Goal: Transaction & Acquisition: Purchase product/service

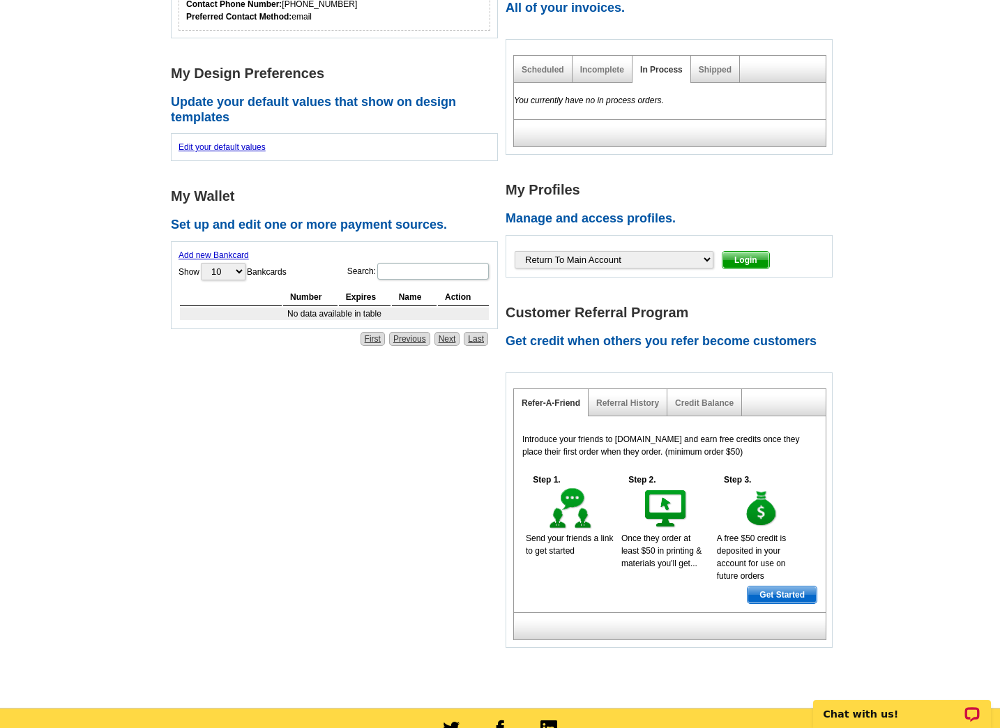
scroll to position [409, 0]
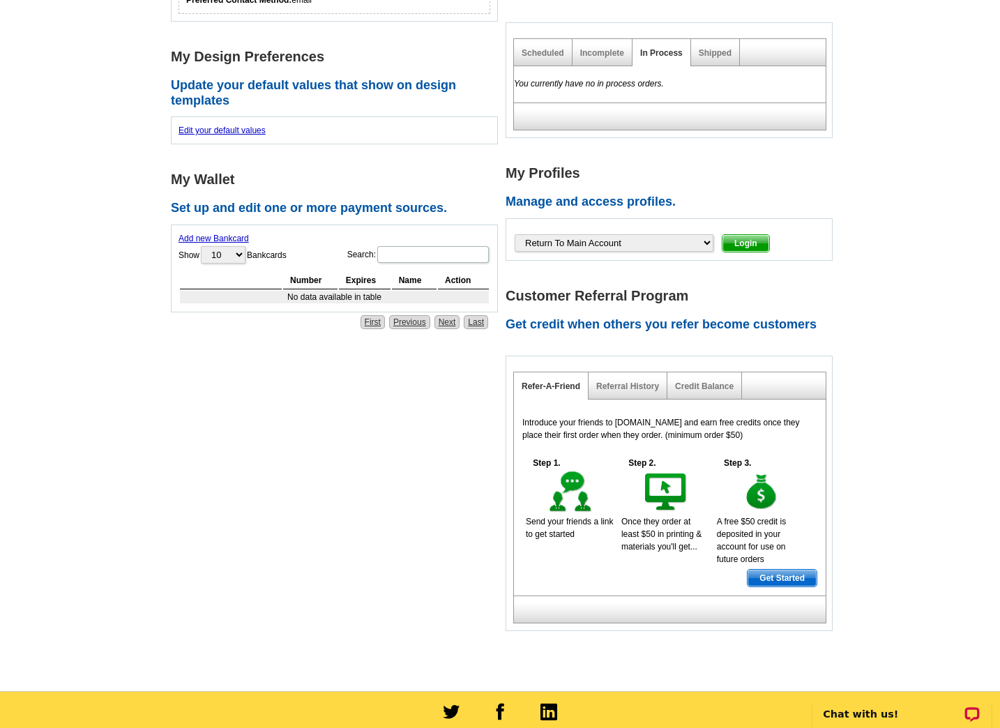
click at [216, 236] on link "Add new Bankcard" at bounding box center [214, 239] width 70 height 10
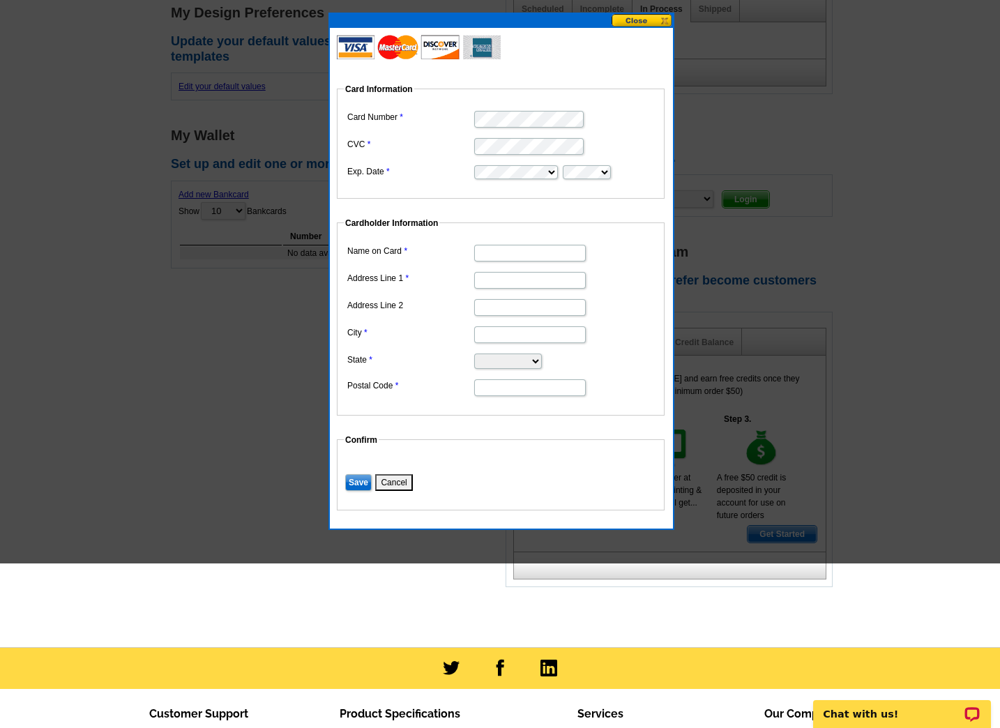
scroll to position [471, 0]
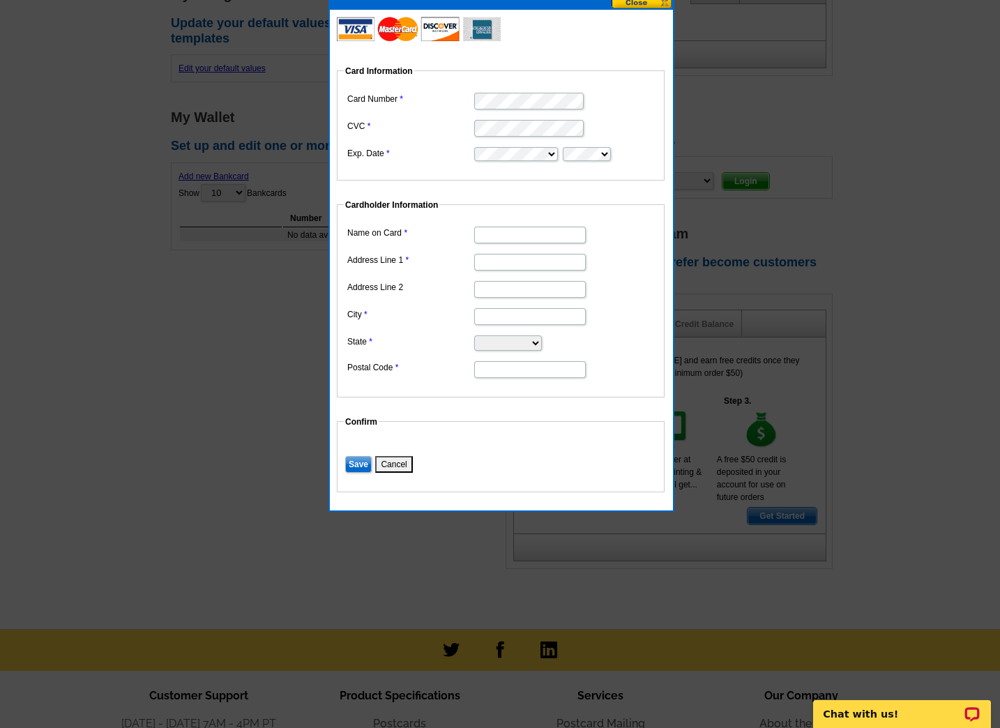
click at [496, 234] on input "Name on Card" at bounding box center [530, 235] width 112 height 17
type input "[PERSON_NAME]"
click at [499, 265] on input "Address Line 1" at bounding box center [530, 262] width 112 height 17
paste input "[STREET_ADDRESS]"
type input "[STREET_ADDRESS]"
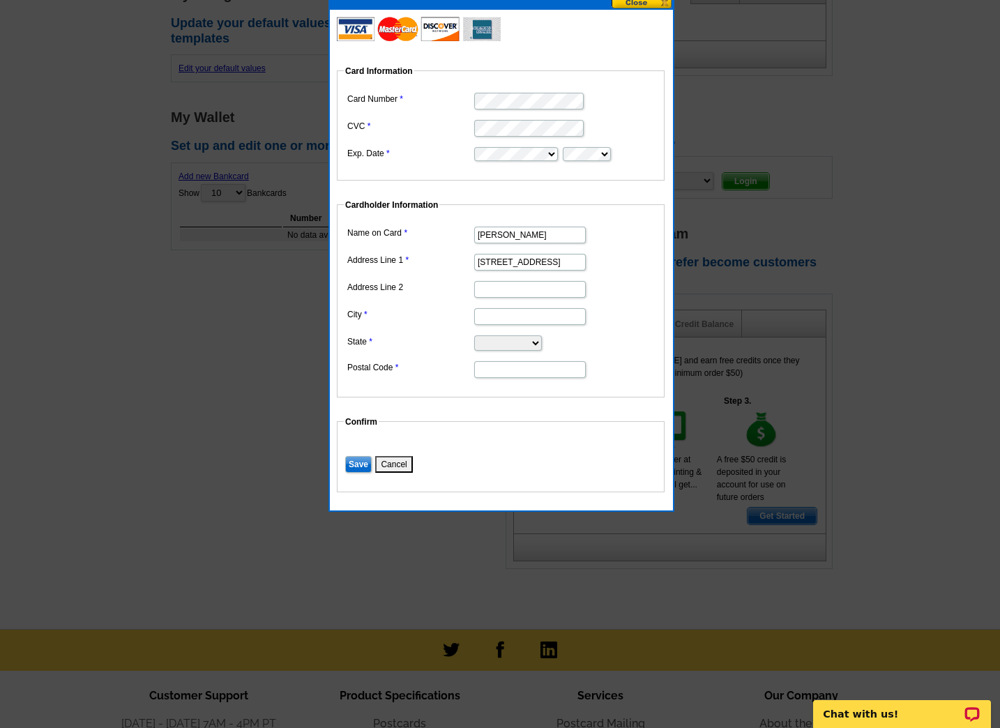
click at [486, 318] on input "City" at bounding box center [530, 316] width 112 height 17
type input "Fall River"
click at [487, 326] on dl "Name on Card Jodi Donovan Address Line 1 275 Martine St, Suite 109 Address Line…" at bounding box center [501, 301] width 314 height 156
click at [495, 345] on select "Alabama Alaska Arizona Arkansas California Colorado Connecticut District of Col…" at bounding box center [508, 342] width 68 height 15
select select "MA"
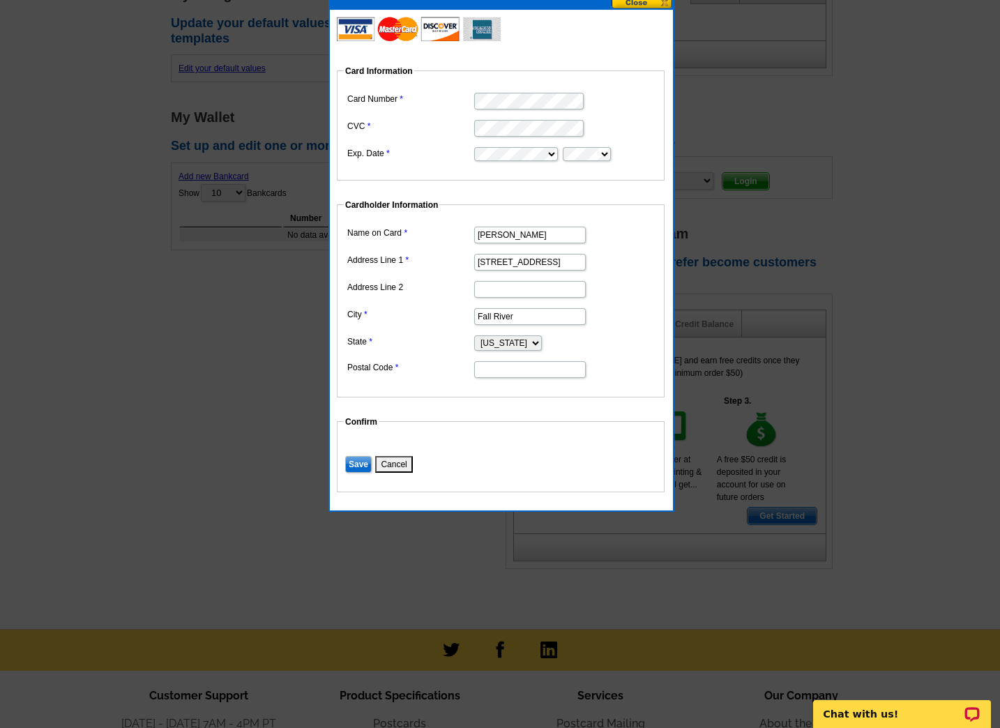
click at [474, 335] on select "Alabama Alaska Arizona Arkansas California Colorado Connecticut District of Col…" at bounding box center [508, 342] width 68 height 15
click at [490, 370] on input "Postal Code" at bounding box center [530, 369] width 112 height 17
type input "02723"
click at [357, 463] on input "Save" at bounding box center [358, 464] width 26 height 17
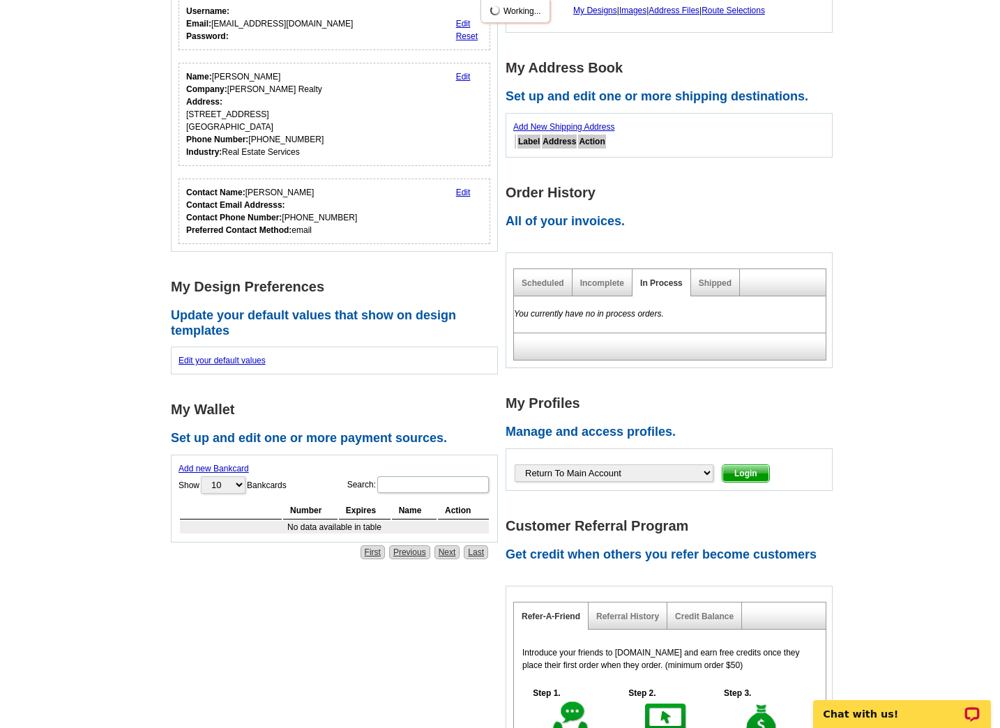
scroll to position [0, 0]
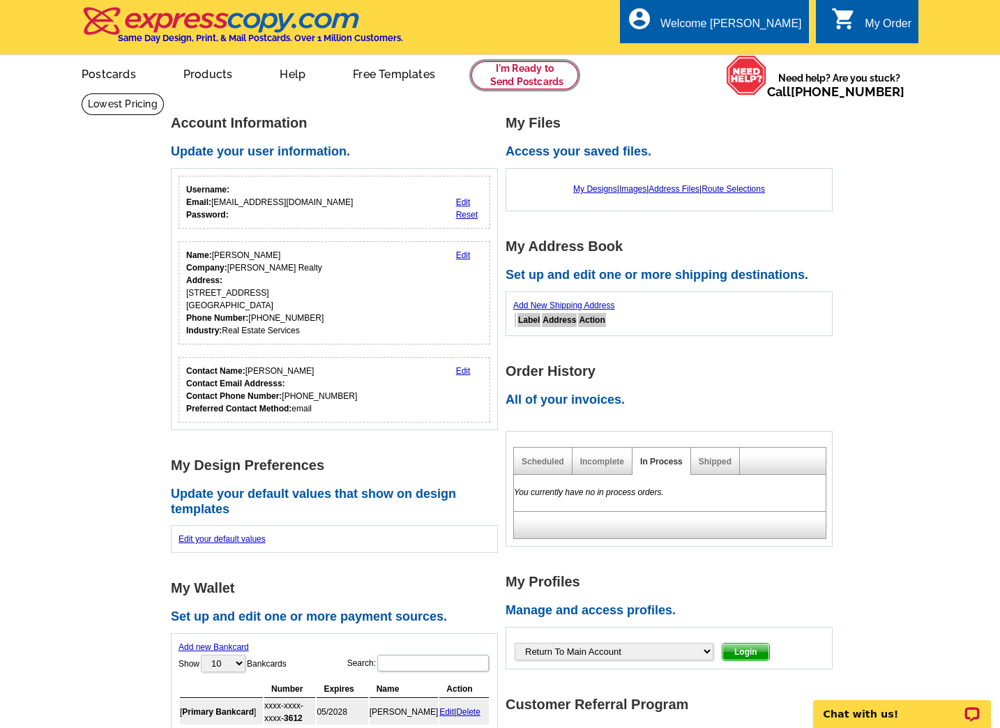
click at [529, 71] on link at bounding box center [524, 75] width 107 height 28
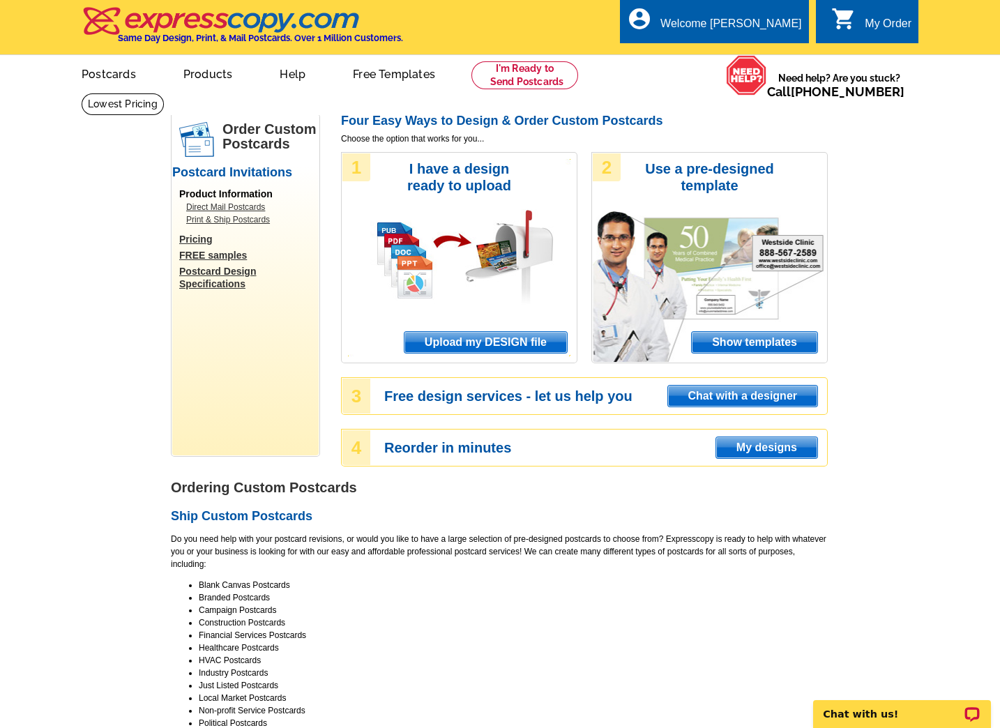
click at [478, 342] on span "Upload my DESIGN file" at bounding box center [485, 342] width 162 height 21
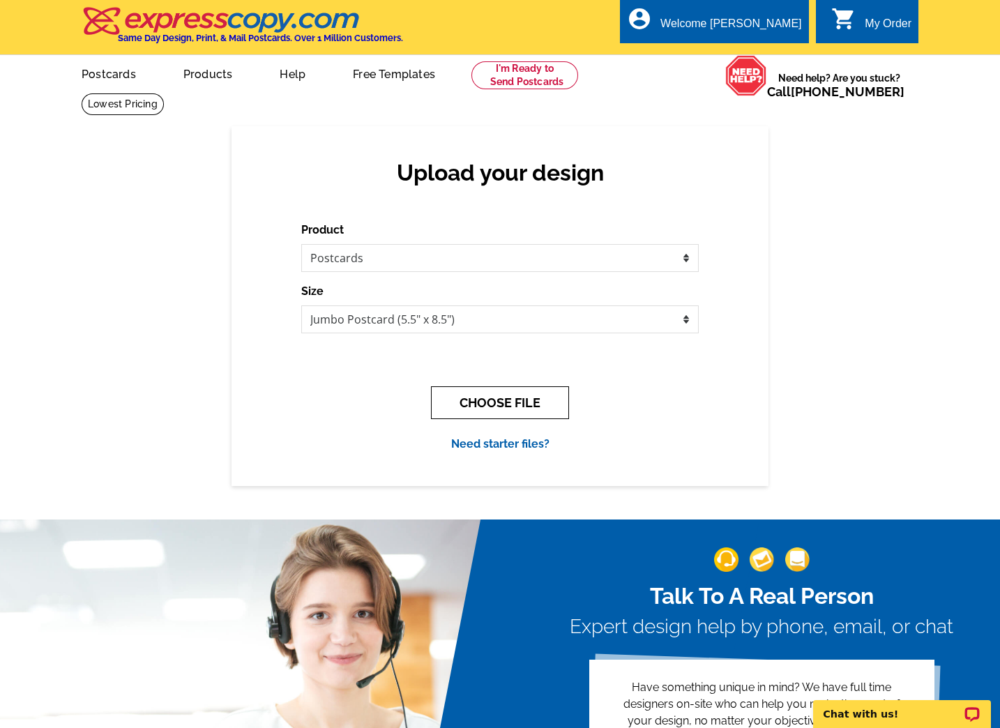
click at [478, 397] on button "CHOOSE FILE" at bounding box center [500, 402] width 138 height 33
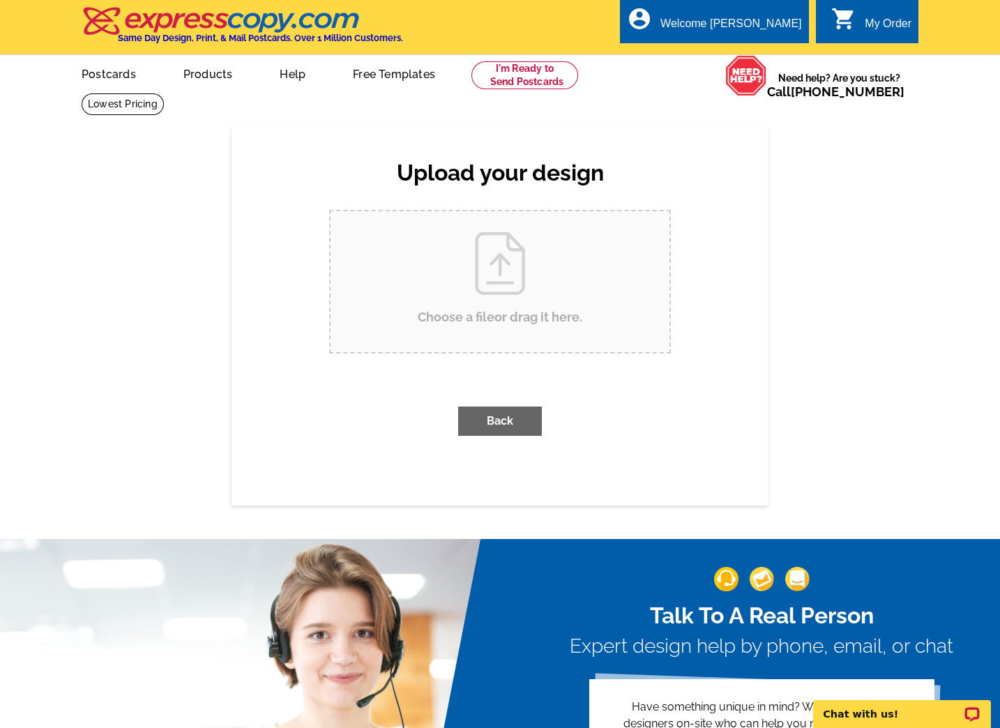
click at [471, 288] on input "Choose a file or drag it here ." at bounding box center [500, 281] width 339 height 141
type input "C:\fakepath\2025 Jodi Donovan Postcard.pdf"
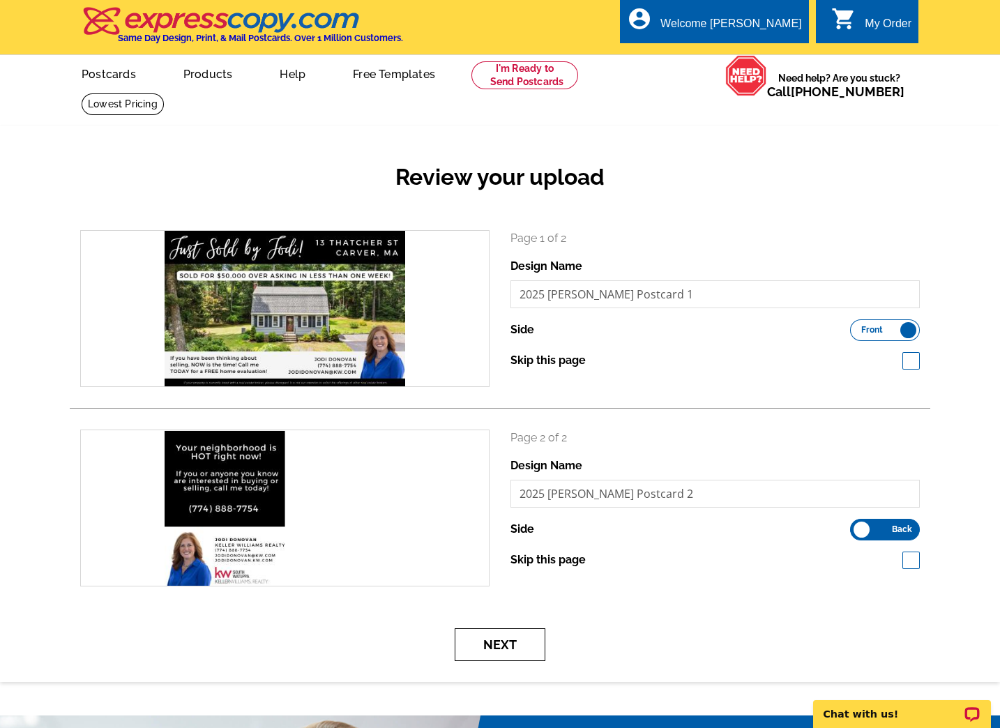
click at [476, 640] on button "Next" at bounding box center [500, 644] width 91 height 33
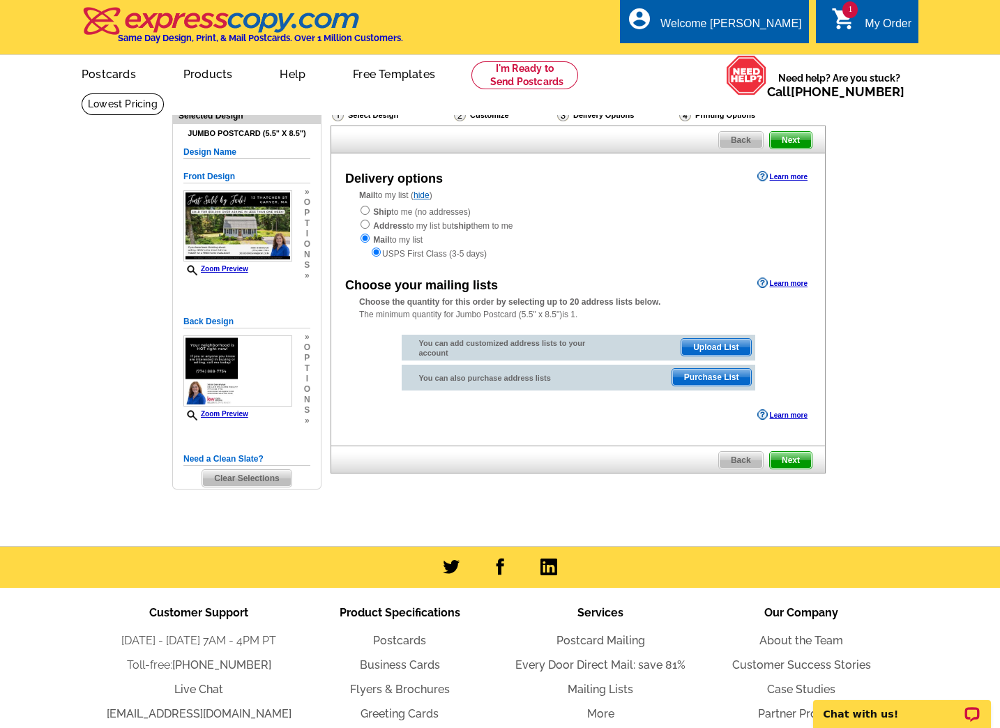
click at [735, 353] on span "Upload List" at bounding box center [715, 347] width 69 height 17
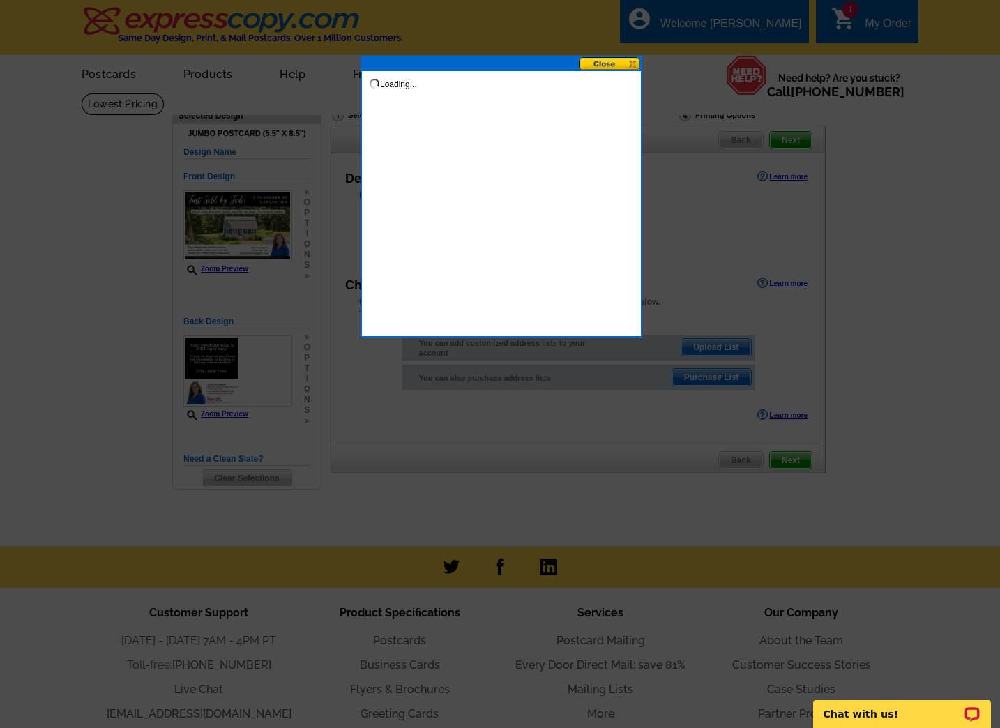
click at [589, 66] on button at bounding box center [609, 63] width 61 height 13
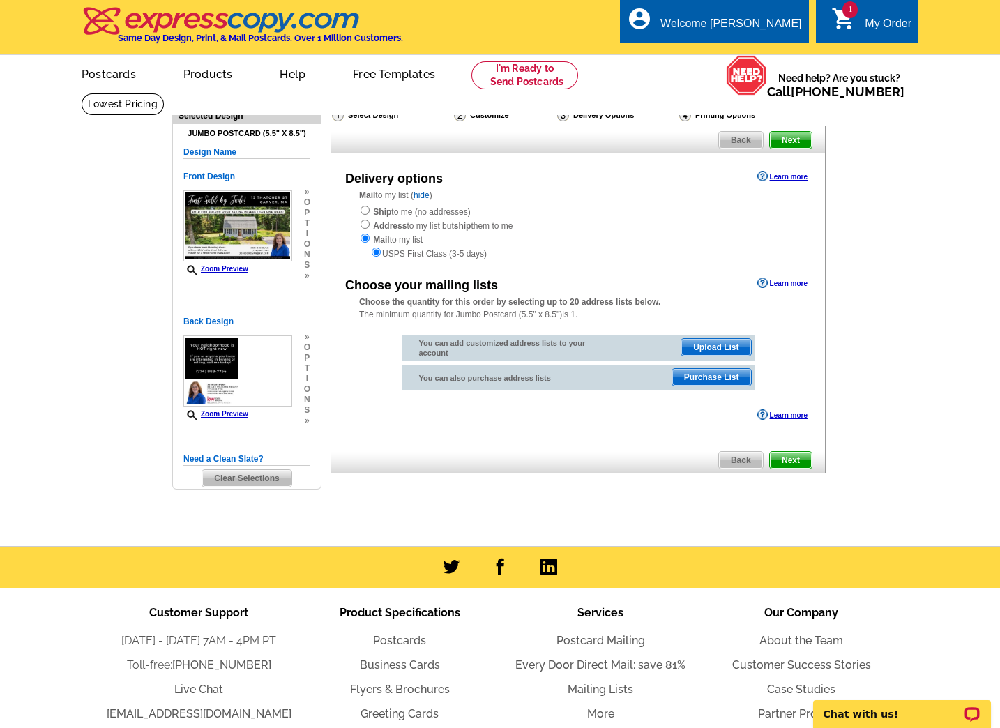
click at [735, 356] on link "Upload List" at bounding box center [716, 347] width 70 height 18
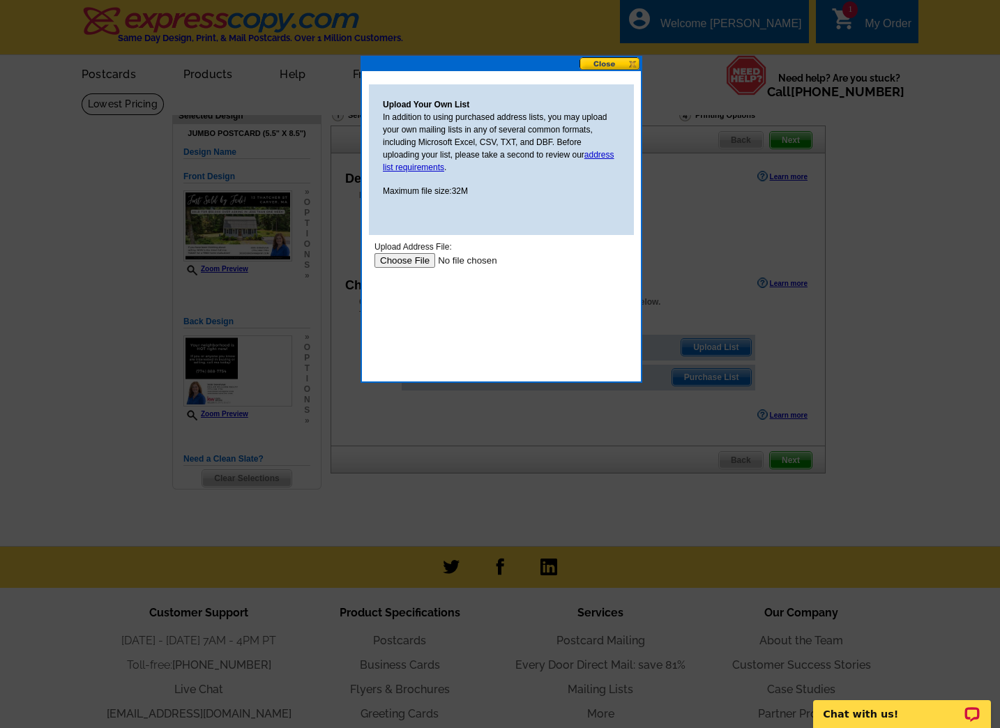
click at [424, 252] on div "Upload Address File:" at bounding box center [501, 247] width 254 height 13
click at [414, 255] on input "file" at bounding box center [462, 260] width 176 height 15
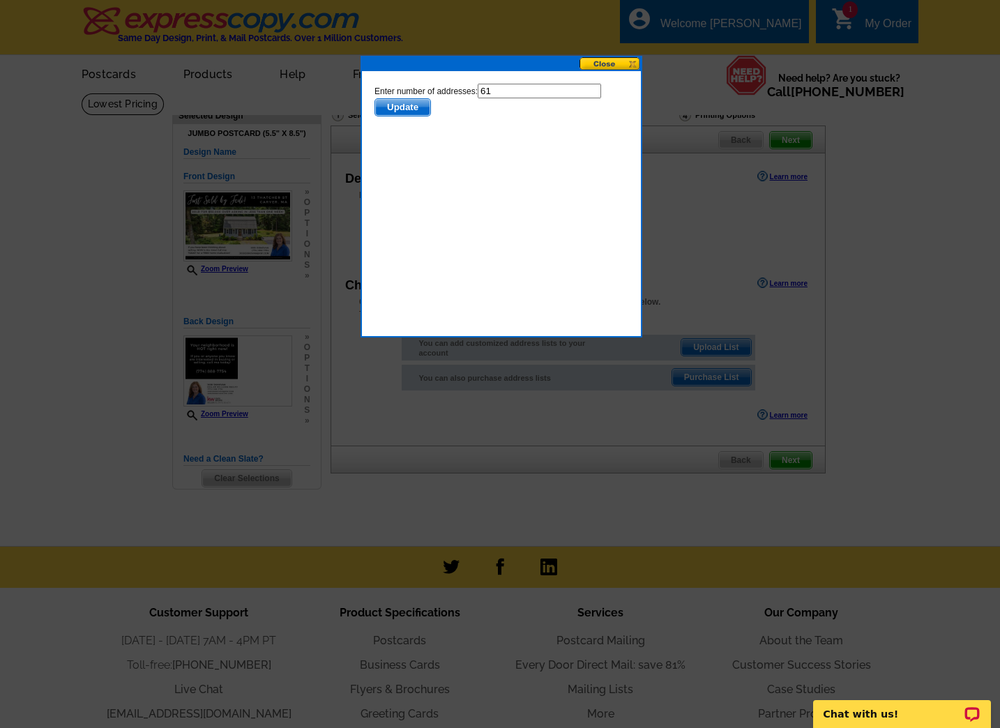
click at [418, 106] on span "Update" at bounding box center [402, 107] width 55 height 17
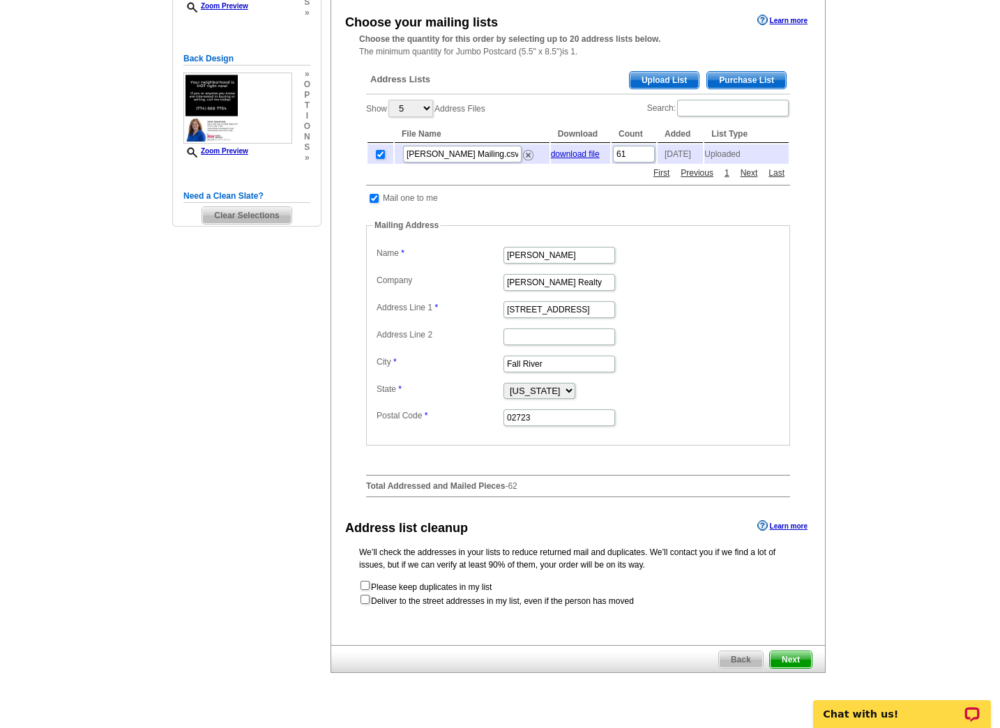
scroll to position [287, 0]
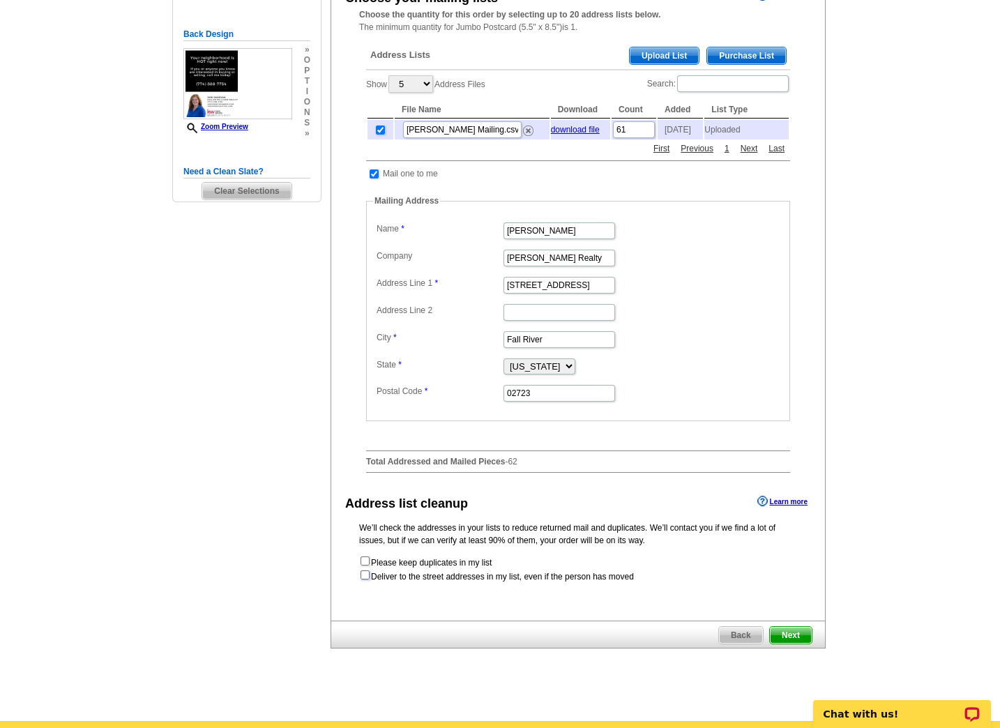
click at [362, 575] on input "checkbox" at bounding box center [365, 574] width 9 height 9
checkbox input "true"
radio input "true"
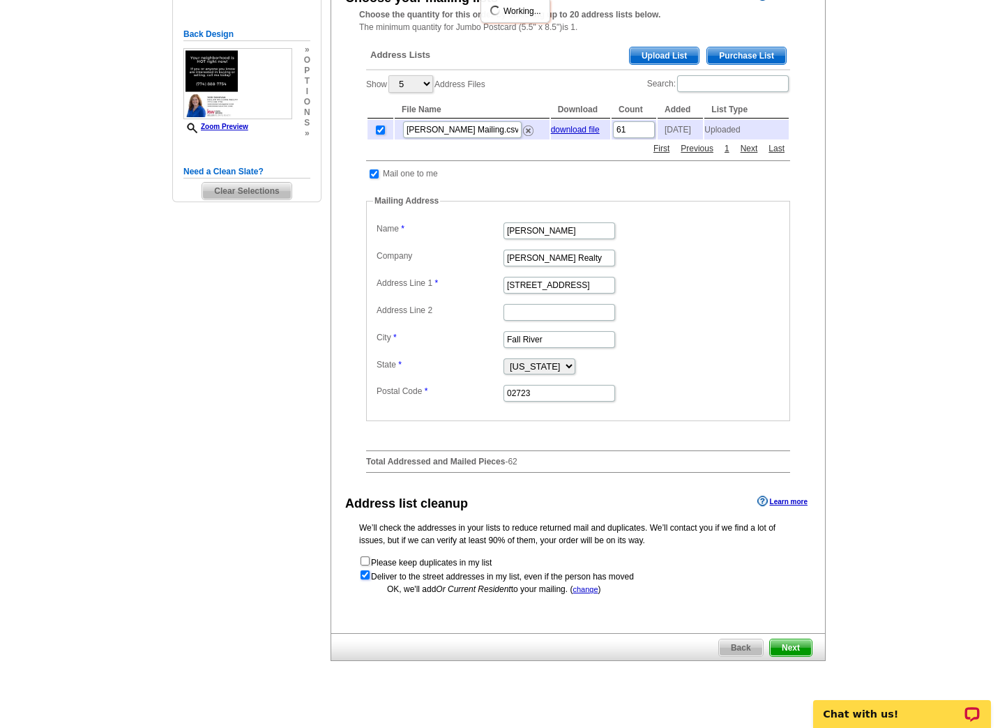
scroll to position [0, 0]
click at [802, 644] on span "Next" at bounding box center [791, 647] width 42 height 17
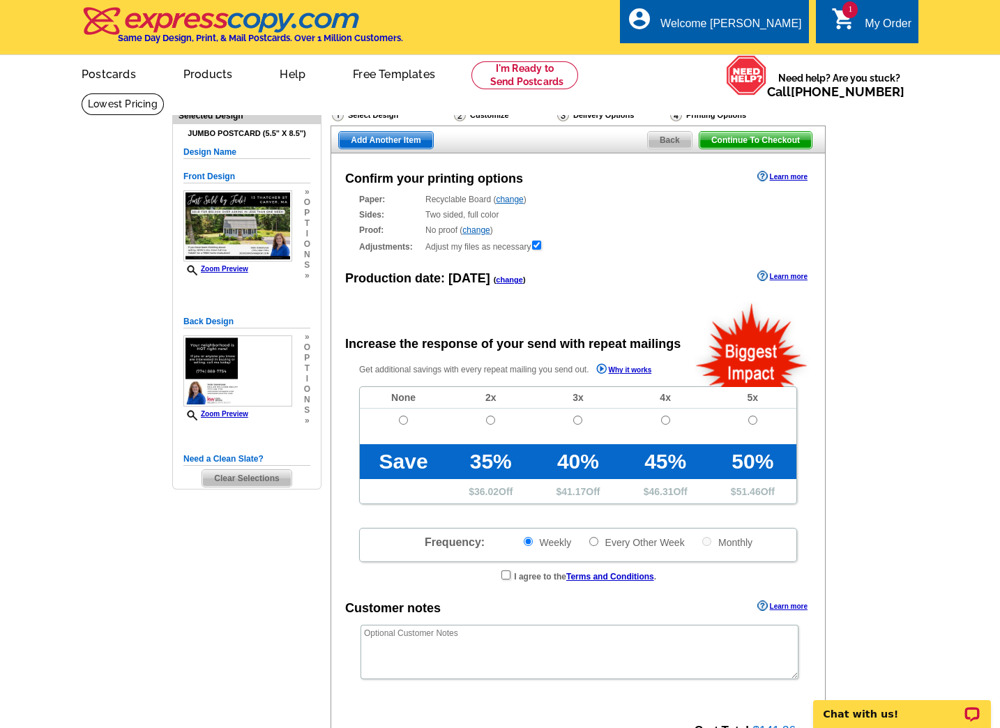
click at [409, 423] on td at bounding box center [403, 427] width 87 height 36
click at [403, 422] on input "radio" at bounding box center [403, 420] width 9 height 9
radio input "true"
radio input "false"
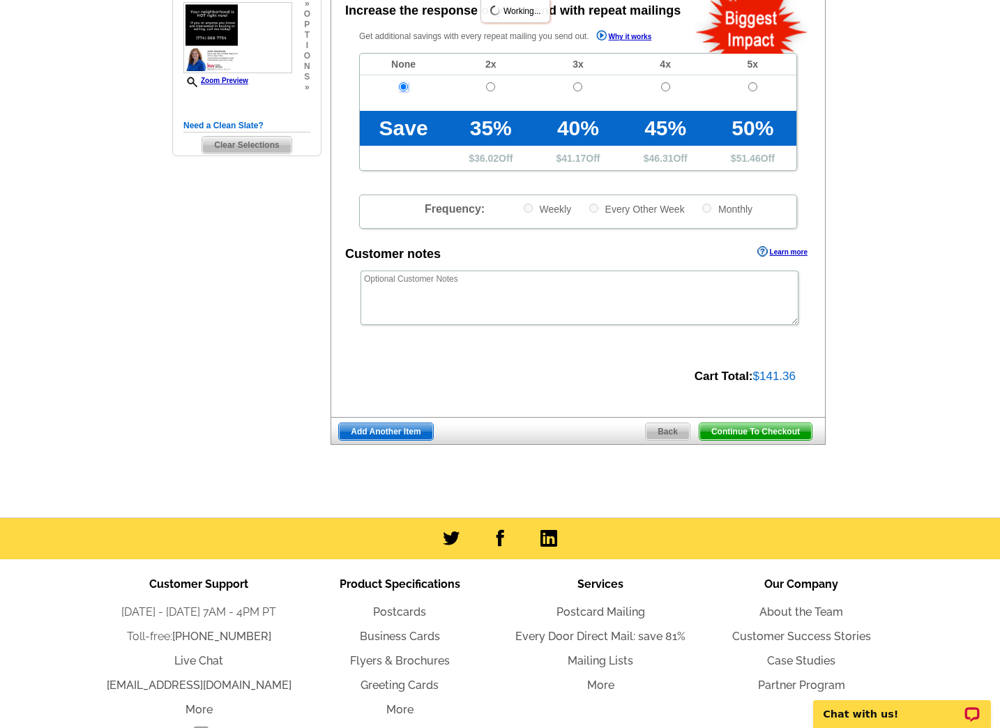
scroll to position [334, 0]
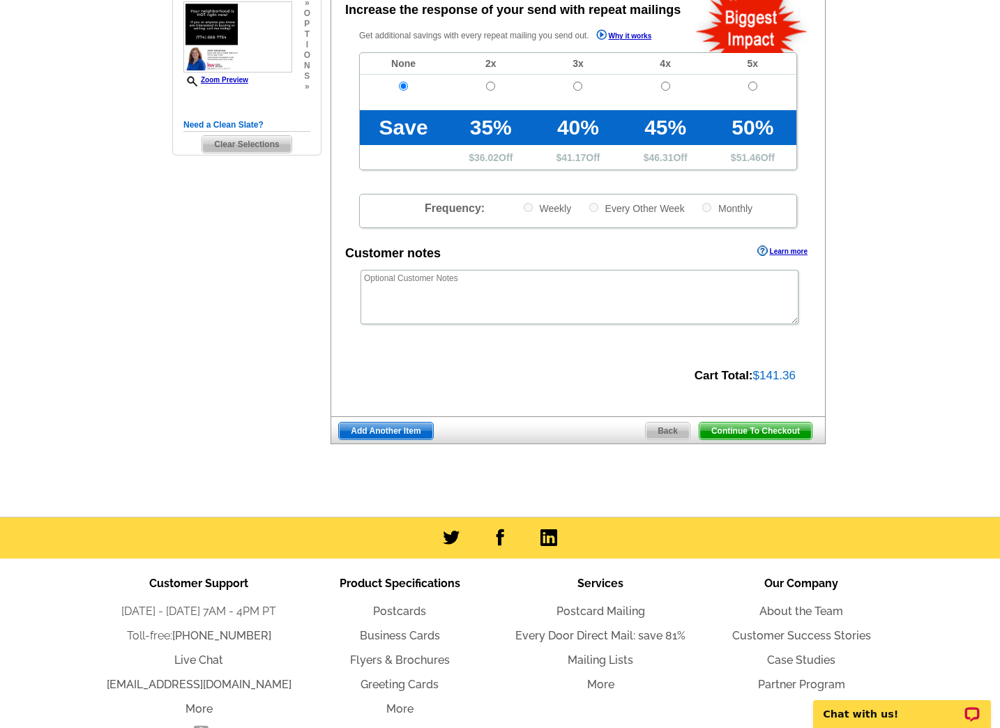
click at [801, 428] on span "Continue To Checkout" at bounding box center [755, 431] width 112 height 17
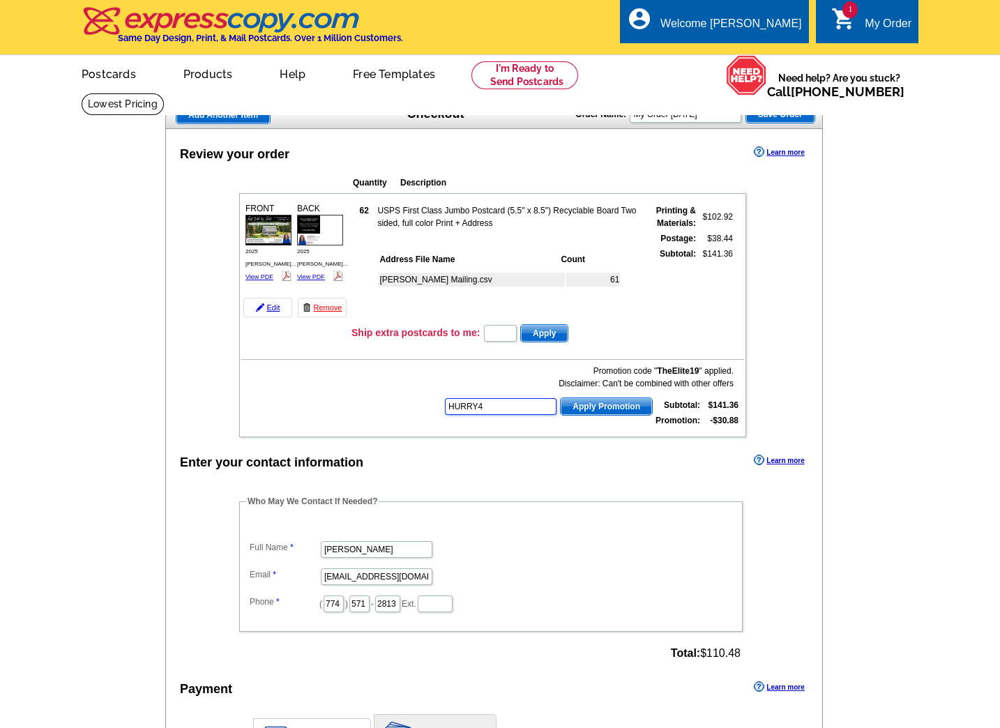
type input "HURRY40"
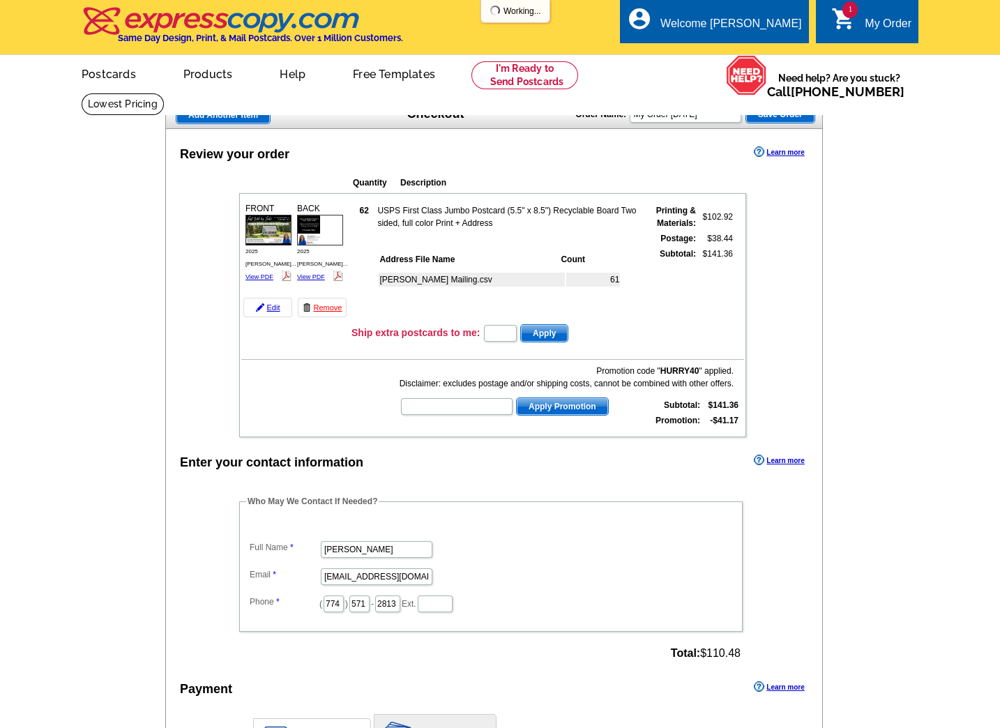
click at [630, 304] on tbody "FRONT 2025 [PERSON_NAME]... View PDF 62 $38.44" at bounding box center [492, 315] width 503 height 240
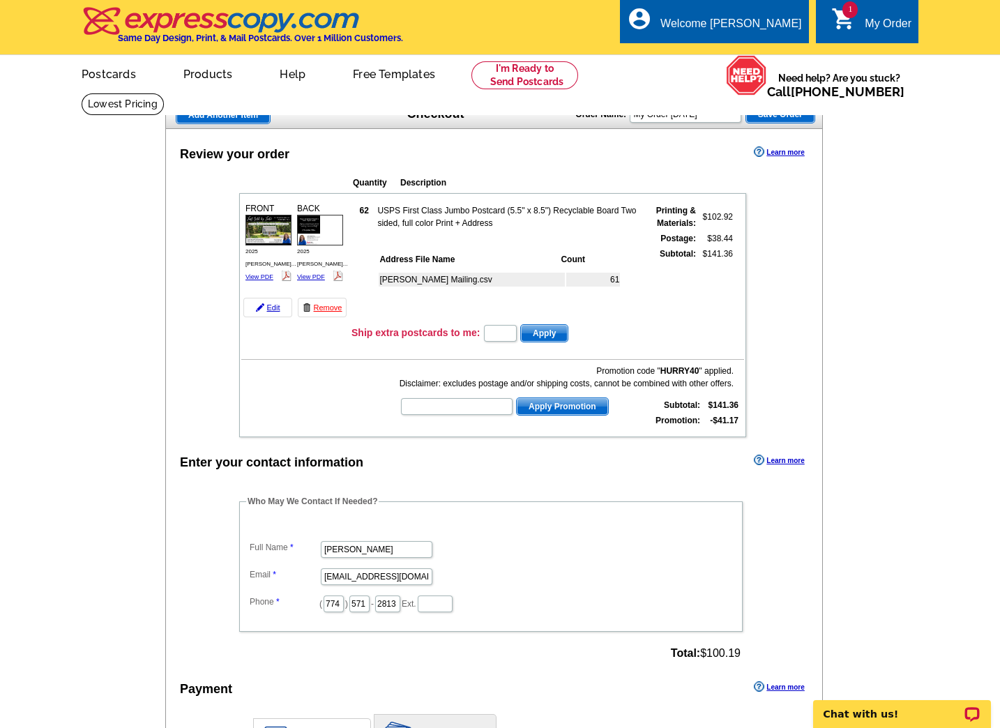
click at [545, 451] on div "Enter your contact information Learn more" at bounding box center [494, 461] width 656 height 21
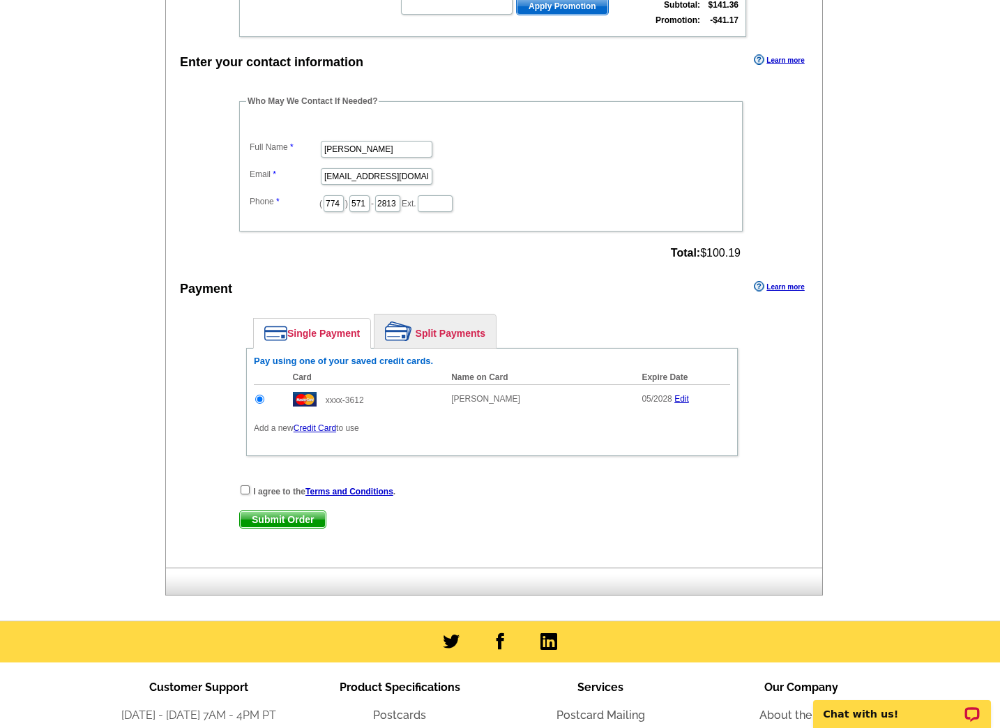
scroll to position [402, 0]
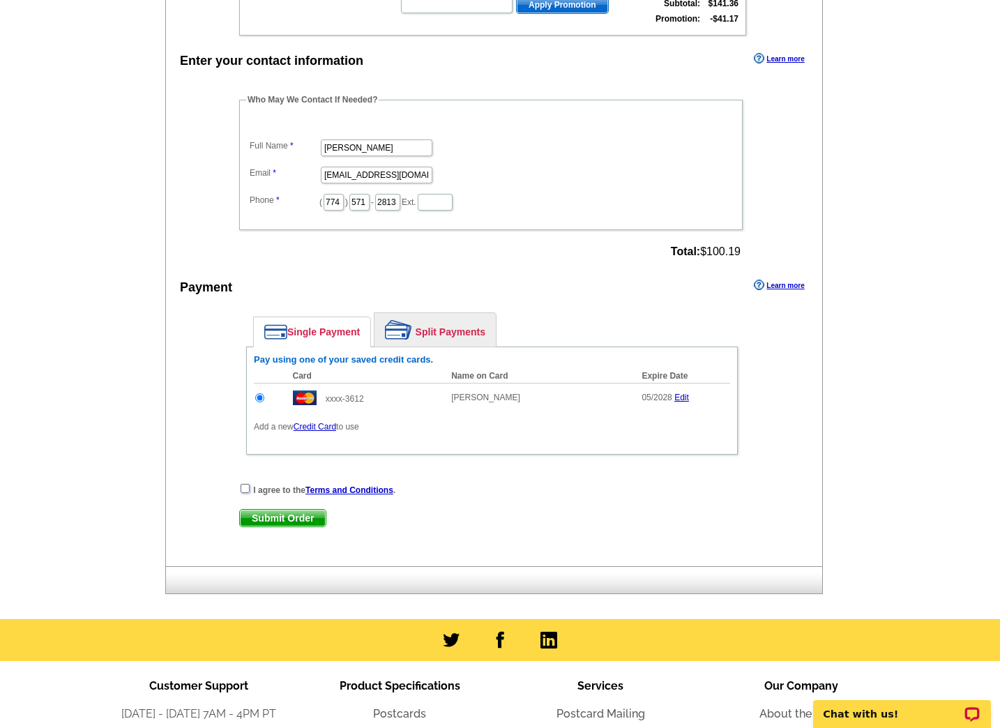
click at [248, 484] on input "checkbox" at bounding box center [245, 488] width 9 height 9
checkbox input "true"
click at [258, 518] on span "Submit Order" at bounding box center [283, 518] width 86 height 17
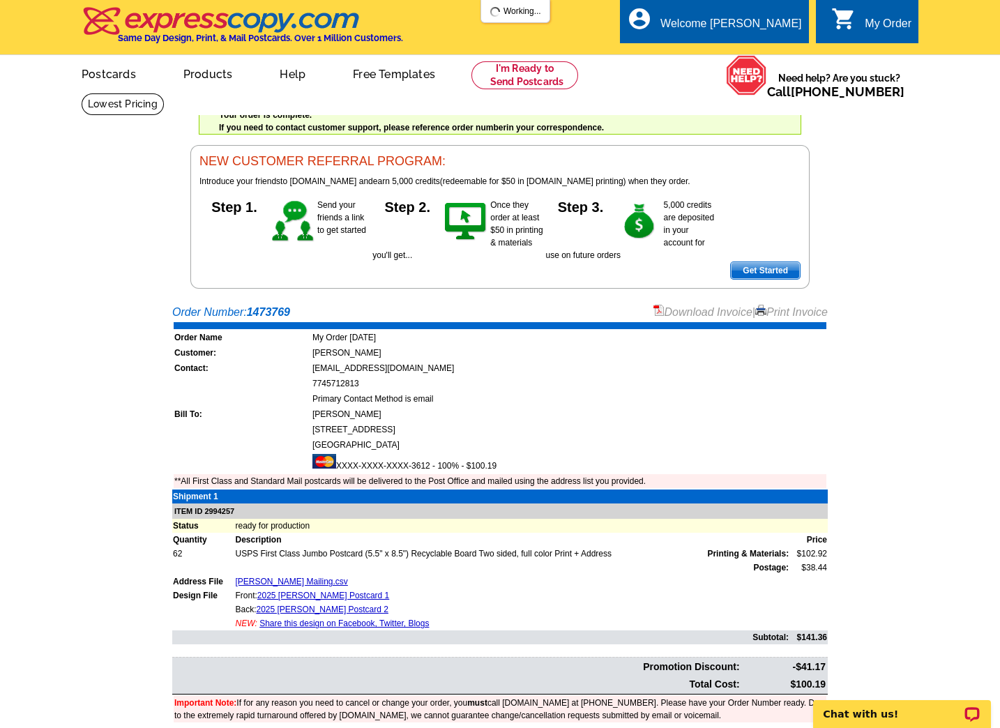
click at [724, 322] on td at bounding box center [500, 325] width 653 height 7
click at [709, 313] on link "Download Invoice" at bounding box center [702, 312] width 99 height 12
